Goal: Navigation & Orientation: Find specific page/section

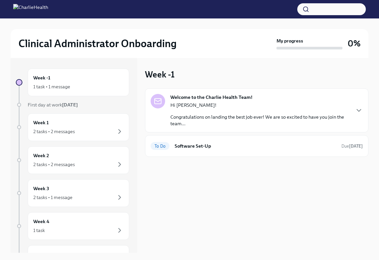
click at [353, 113] on div "Welcome to the Charlie Health Team! Hi [PERSON_NAME]! Congratulations on landin…" at bounding box center [257, 110] width 212 height 33
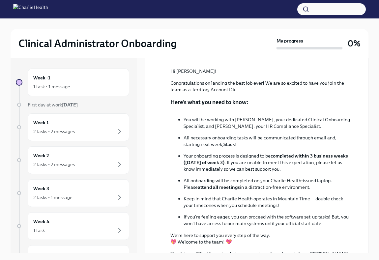
scroll to position [153, 0]
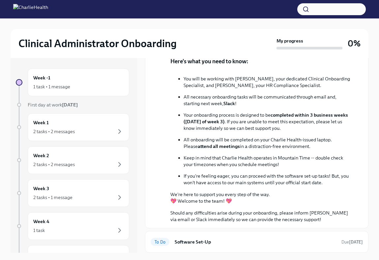
click at [310, 214] on p "Should any difficulties arise during your onboarding, please inform [PERSON_NAM…" at bounding box center [261, 215] width 182 height 13
drag, startPoint x: 315, startPoint y: 211, endPoint x: 339, endPoint y: 211, distance: 23.4
click at [339, 211] on p "Should any difficulties arise during your onboarding, please inform [PERSON_NAM…" at bounding box center [261, 215] width 182 height 13
click at [89, 127] on div "2 tasks • 2 messages" at bounding box center [78, 131] width 90 height 8
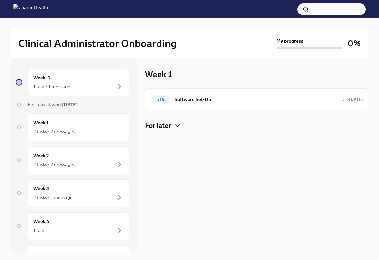
click at [176, 124] on icon "button" at bounding box center [178, 125] width 4 height 2
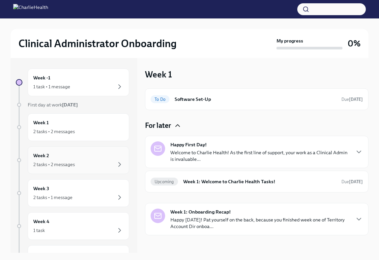
click at [102, 160] on div "Week 2 2 tasks • 2 messages" at bounding box center [78, 160] width 90 height 16
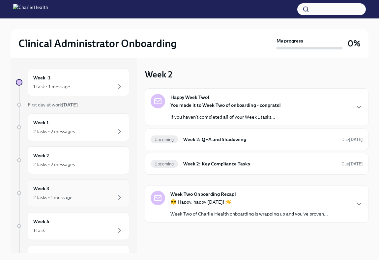
click at [93, 194] on div "2 tasks • 1 message" at bounding box center [78, 197] width 90 height 8
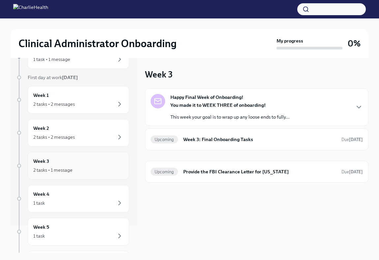
scroll to position [36, 0]
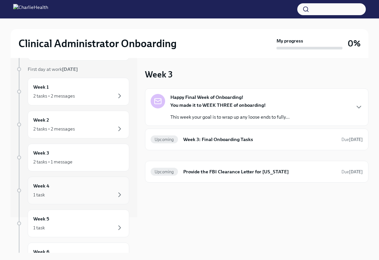
click at [91, 188] on div "Week 4 1 task" at bounding box center [78, 190] width 90 height 16
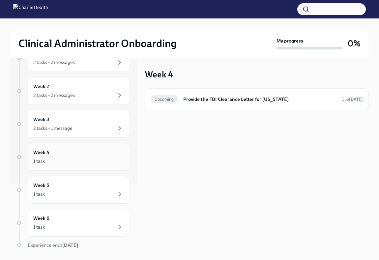
scroll to position [91, 0]
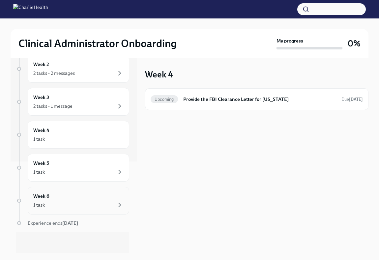
click at [76, 190] on div "Week 6 1 task" at bounding box center [78, 201] width 101 height 28
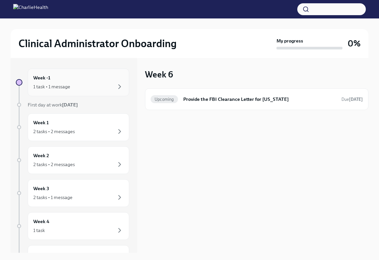
click at [83, 86] on div "1 task • 1 message" at bounding box center [78, 87] width 90 height 8
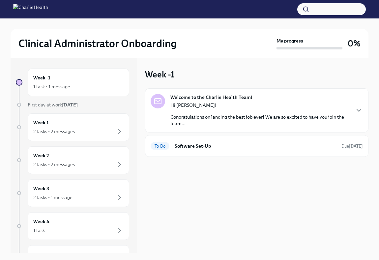
scroll to position [0, 0]
